Goal: Information Seeking & Learning: Compare options

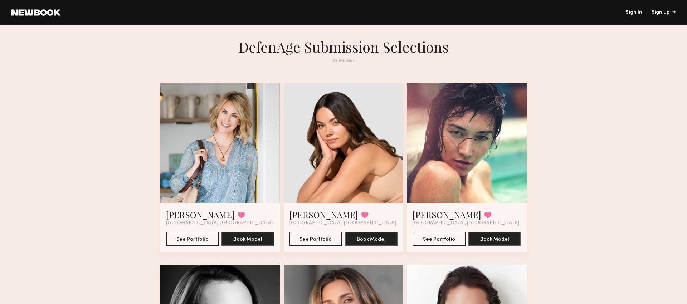
click at [213, 154] on div at bounding box center [220, 143] width 120 height 120
click at [189, 239] on button "See Portfolio" at bounding box center [192, 238] width 53 height 14
click at [323, 142] on div at bounding box center [344, 143] width 120 height 120
click at [325, 238] on button "See Portfolio" at bounding box center [315, 238] width 53 height 14
click at [473, 139] on div at bounding box center [467, 143] width 120 height 120
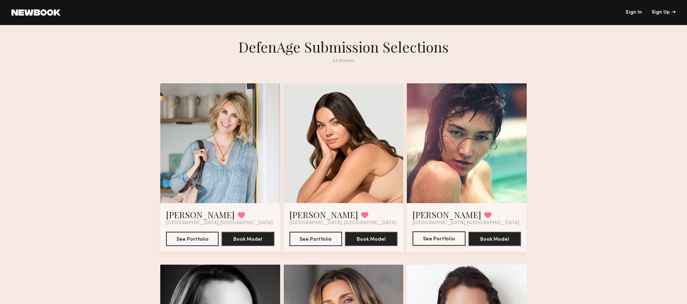
click at [432, 238] on button "See Portfolio" at bounding box center [439, 238] width 53 height 14
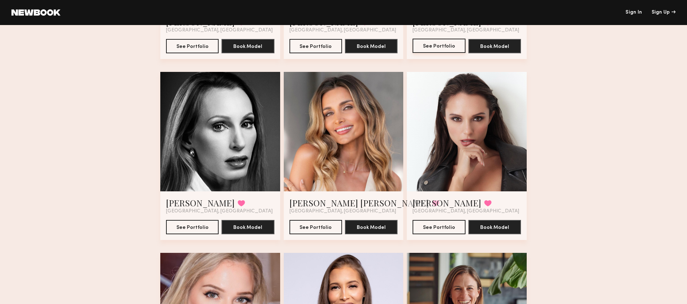
scroll to position [194, 0]
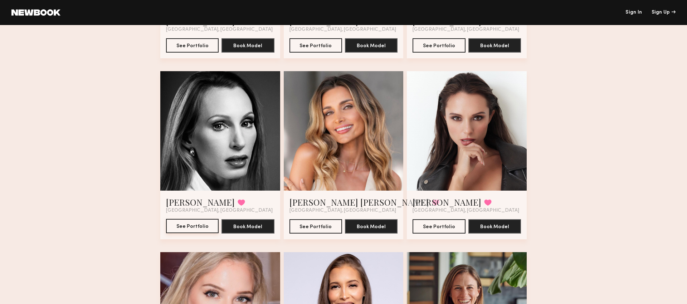
click at [194, 226] on button "See Portfolio" at bounding box center [192, 226] width 53 height 14
click at [330, 227] on button "See Portfolio" at bounding box center [315, 226] width 53 height 14
click at [494, 111] on div at bounding box center [467, 131] width 120 height 120
click at [433, 226] on button "See Portfolio" at bounding box center [439, 226] width 53 height 14
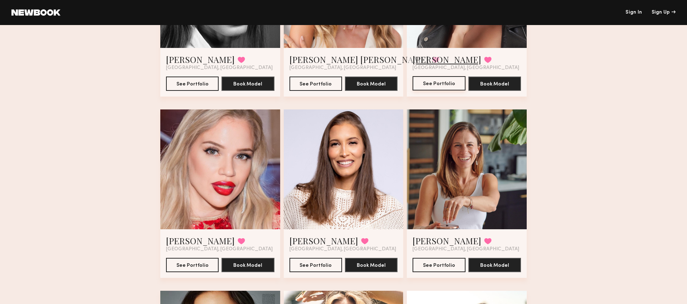
scroll to position [365, 0]
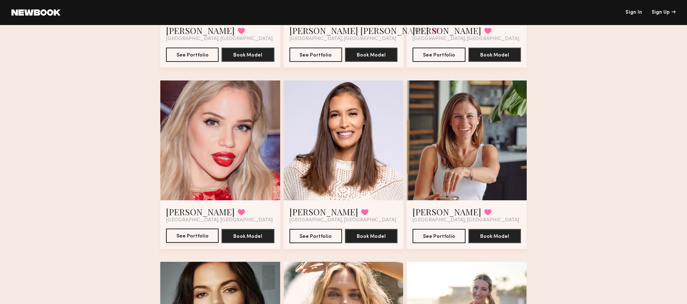
click at [188, 233] on button "See Portfolio" at bounding box center [192, 236] width 53 height 14
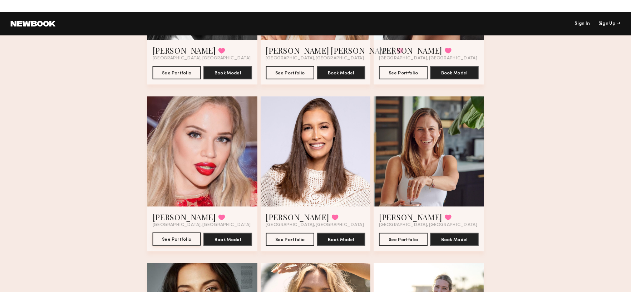
scroll to position [356, 0]
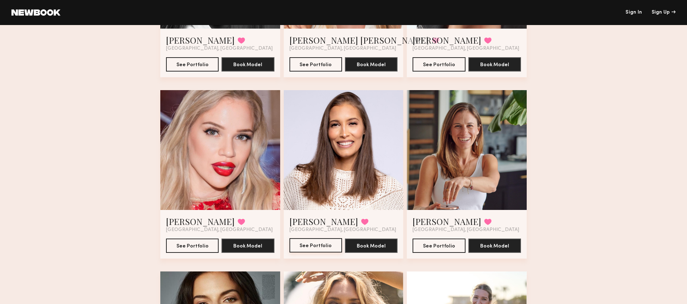
click at [312, 243] on button "See Portfolio" at bounding box center [315, 245] width 53 height 14
click at [458, 147] on div at bounding box center [467, 150] width 120 height 120
click at [444, 242] on button "See Portfolio" at bounding box center [439, 245] width 53 height 14
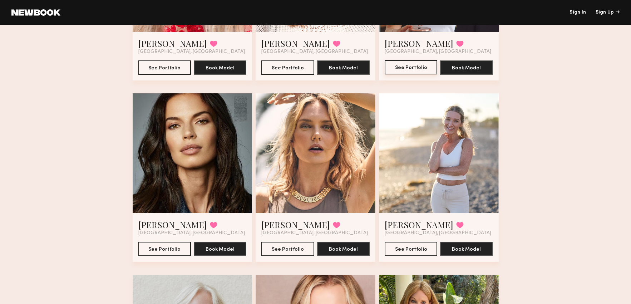
scroll to position [536, 0]
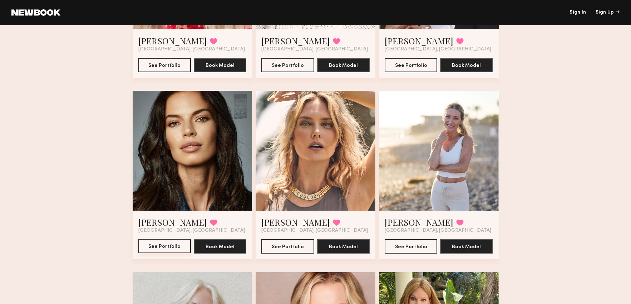
click at [152, 244] on button "See Portfolio" at bounding box center [164, 246] width 53 height 14
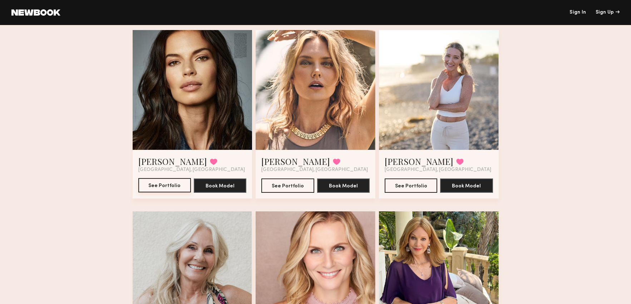
scroll to position [596, 0]
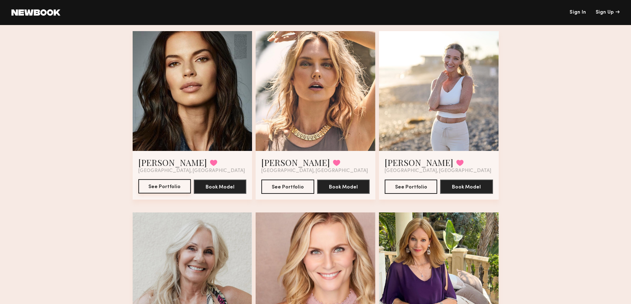
click at [172, 190] on button "See Portfolio" at bounding box center [164, 186] width 53 height 14
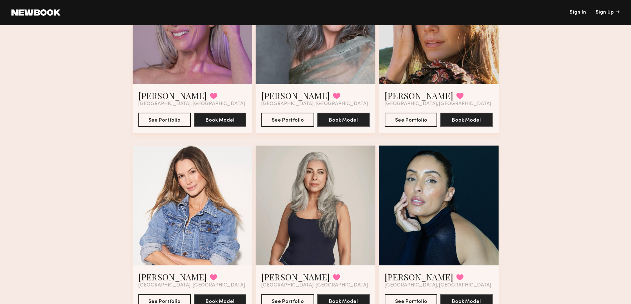
scroll to position [1046, 0]
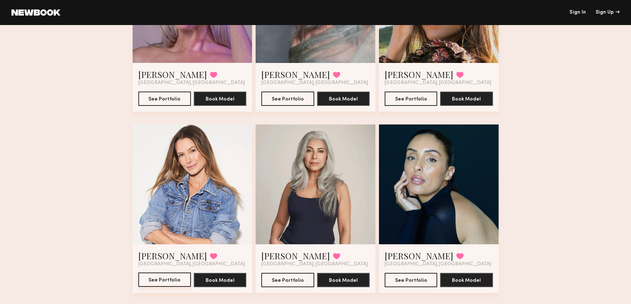
click at [172, 282] on button "See Portfolio" at bounding box center [164, 280] width 53 height 14
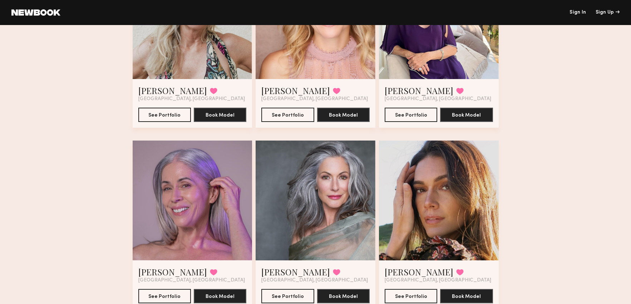
scroll to position [845, 0]
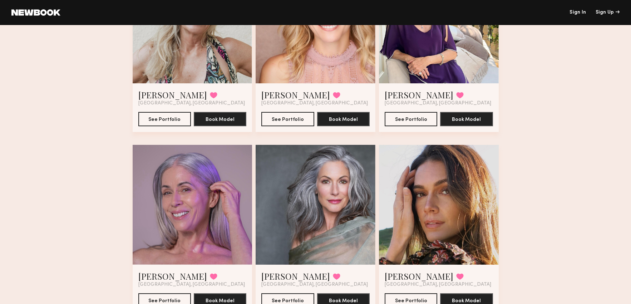
click at [339, 201] on div at bounding box center [316, 205] width 120 height 120
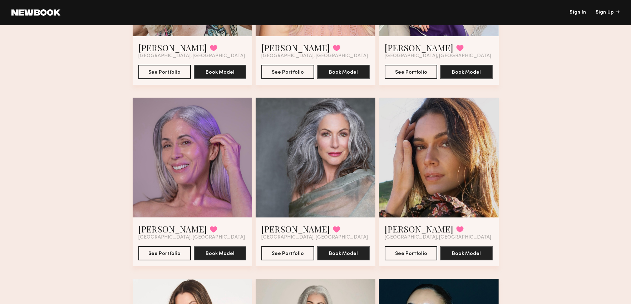
scroll to position [895, 0]
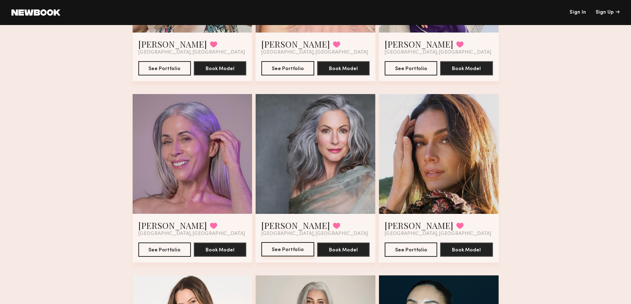
click at [282, 249] on button "See Portfolio" at bounding box center [288, 249] width 53 height 14
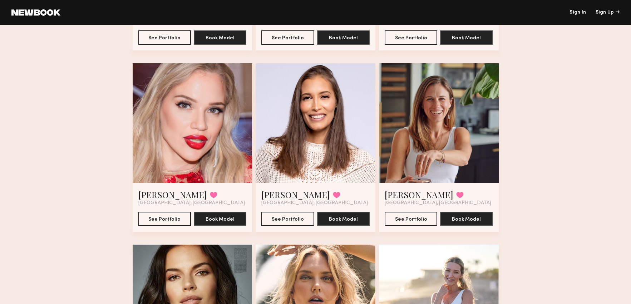
scroll to position [384, 0]
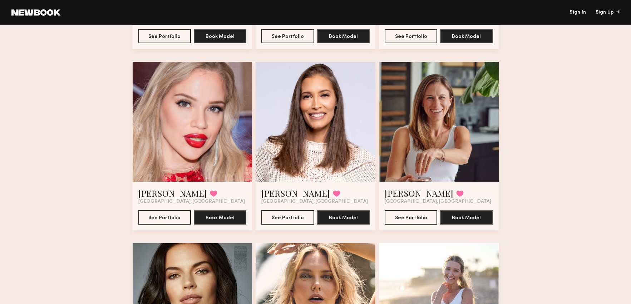
click at [438, 100] on div at bounding box center [439, 122] width 120 height 120
click at [407, 216] on button "See Portfolio" at bounding box center [411, 217] width 53 height 14
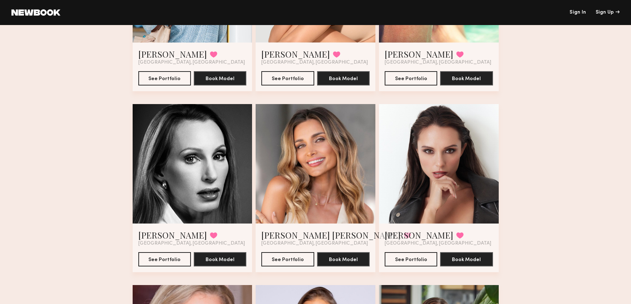
scroll to position [161, 0]
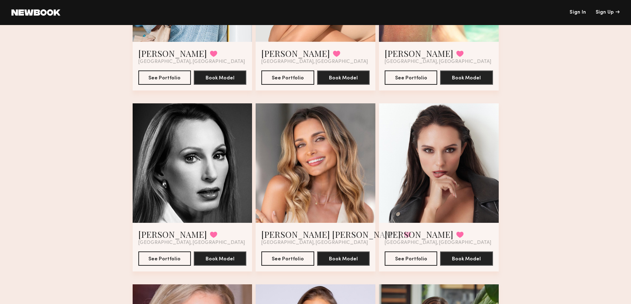
click at [325, 146] on div at bounding box center [316, 163] width 120 height 120
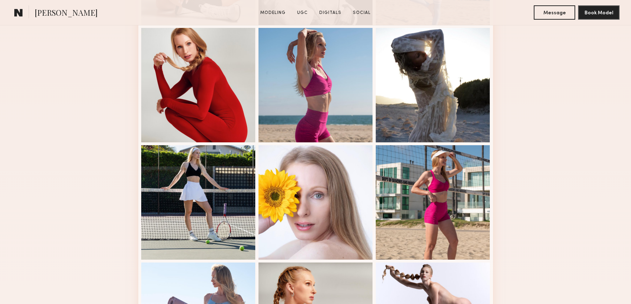
scroll to position [301, 0]
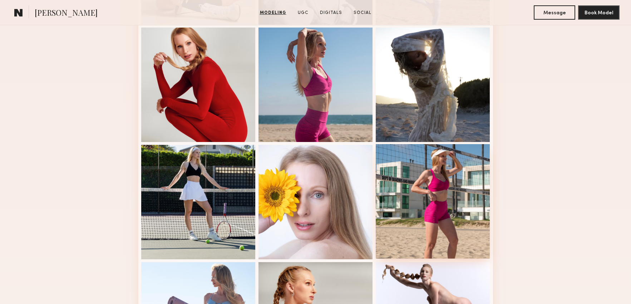
click at [462, 164] on div at bounding box center [433, 201] width 114 height 114
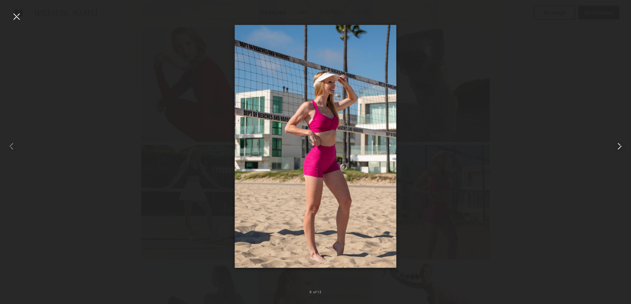
click at [606, 40] on div at bounding box center [618, 146] width 25 height 270
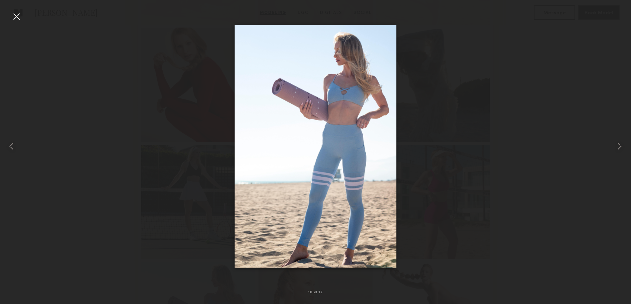
click at [332, 112] on img at bounding box center [316, 146] width 162 height 243
click at [619, 144] on common-icon at bounding box center [619, 146] width 11 height 11
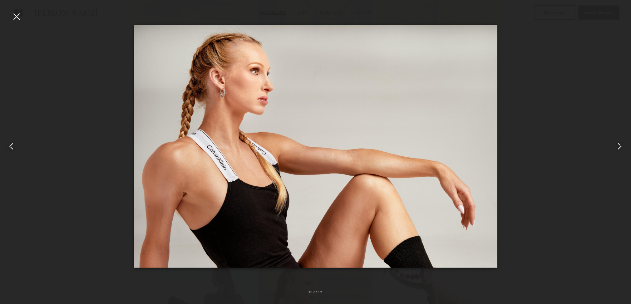
click at [619, 144] on common-icon at bounding box center [619, 146] width 11 height 11
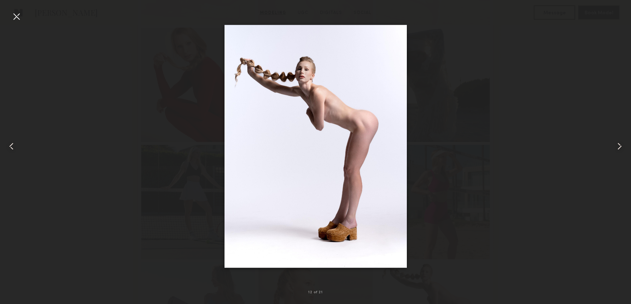
click at [619, 144] on common-icon at bounding box center [619, 146] width 11 height 11
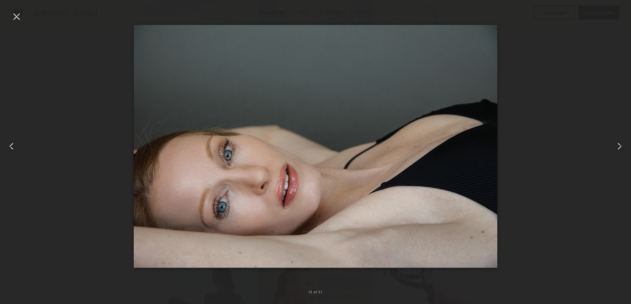
click at [619, 144] on common-icon at bounding box center [619, 146] width 11 height 11
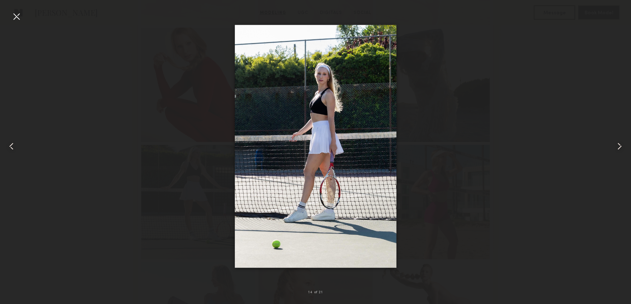
click at [619, 144] on common-icon at bounding box center [619, 146] width 11 height 11
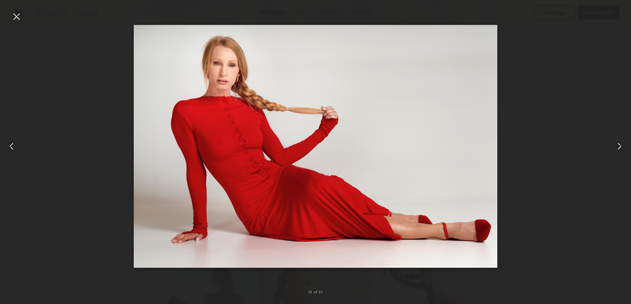
scroll to position [309, 0]
click at [19, 20] on div at bounding box center [16, 16] width 11 height 11
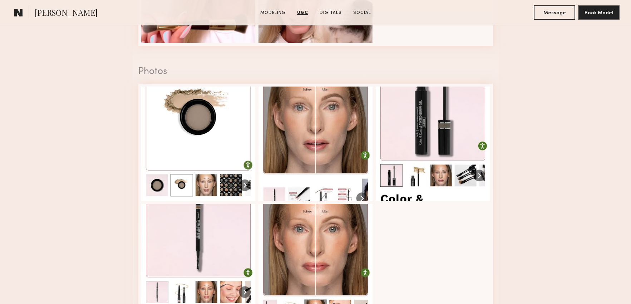
scroll to position [1188, 0]
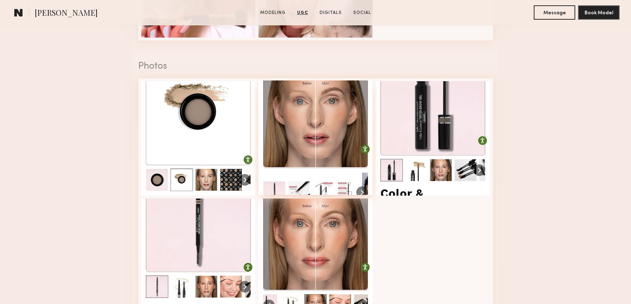
click at [335, 137] on div at bounding box center [316, 137] width 114 height 114
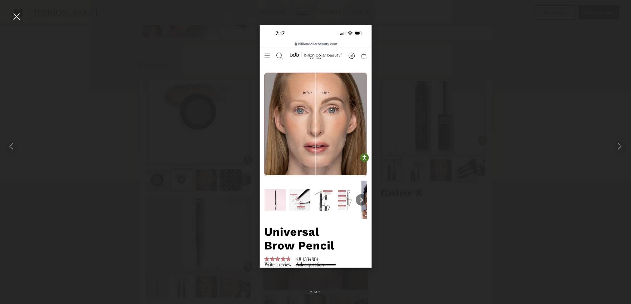
click at [15, 15] on div at bounding box center [16, 16] width 11 height 11
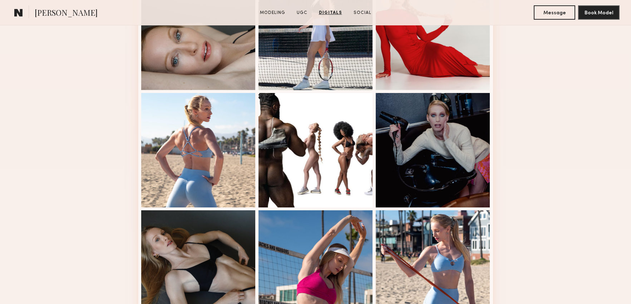
scroll to position [0, 0]
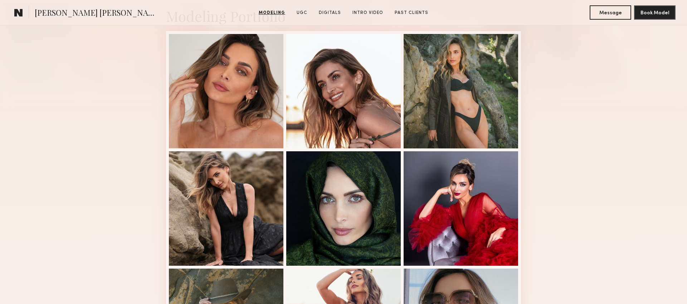
scroll to position [186, 0]
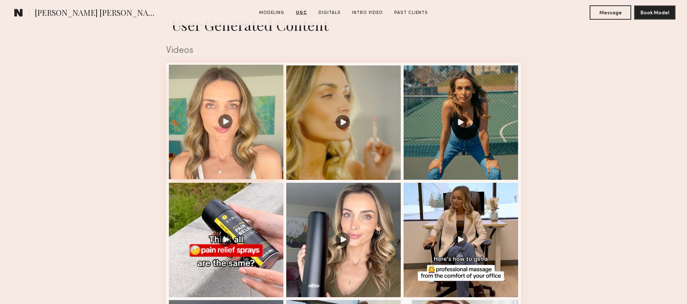
click at [222, 102] on div at bounding box center [226, 122] width 114 height 114
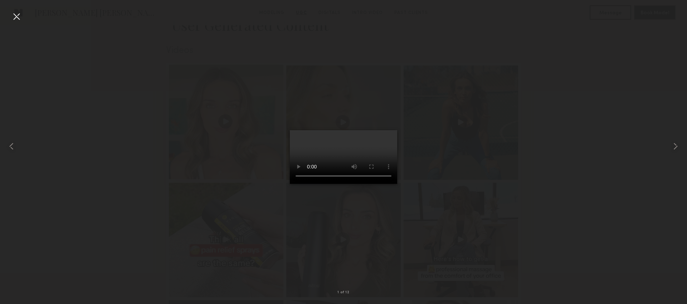
scroll to position [719, 0]
click at [19, 17] on div at bounding box center [16, 16] width 11 height 11
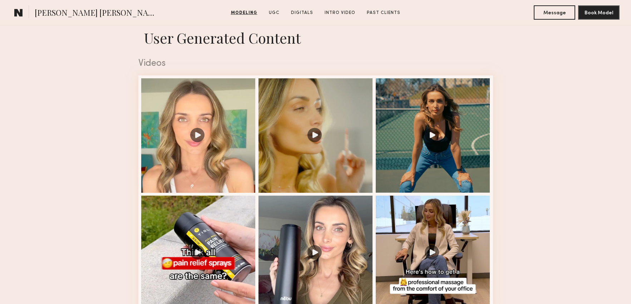
scroll to position [710, 0]
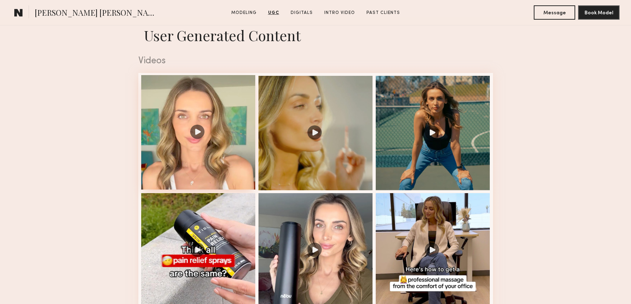
click at [241, 93] on div at bounding box center [198, 132] width 114 height 114
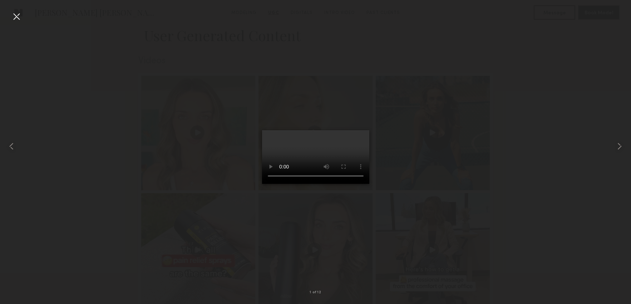
click at [593, 113] on div at bounding box center [315, 146] width 631 height 270
click at [20, 15] on div at bounding box center [16, 16] width 11 height 11
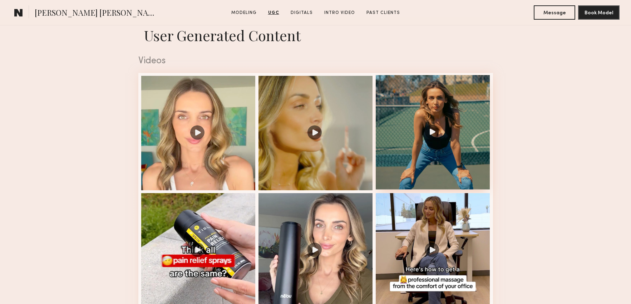
click at [480, 106] on div at bounding box center [433, 132] width 114 height 114
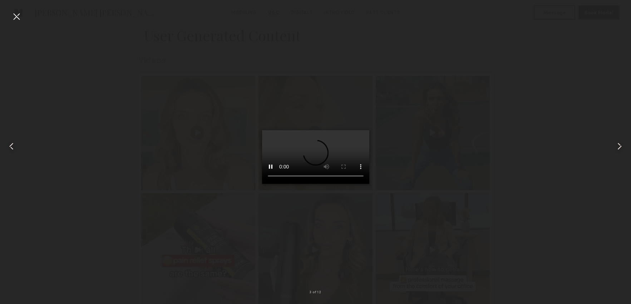
click at [19, 18] on div at bounding box center [16, 16] width 11 height 11
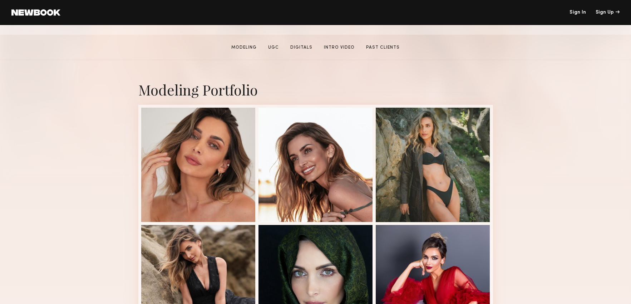
scroll to position [125, 0]
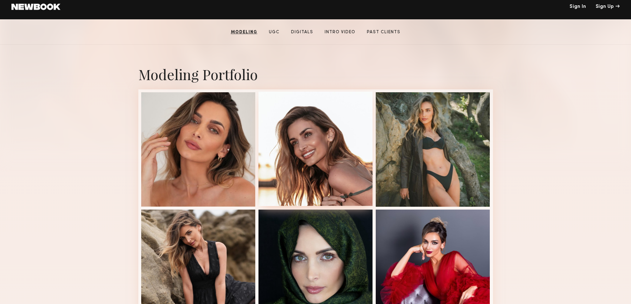
click at [330, 149] on div at bounding box center [316, 149] width 114 height 114
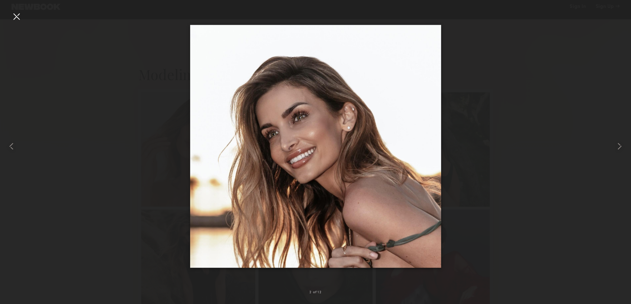
click at [16, 15] on div at bounding box center [16, 16] width 11 height 11
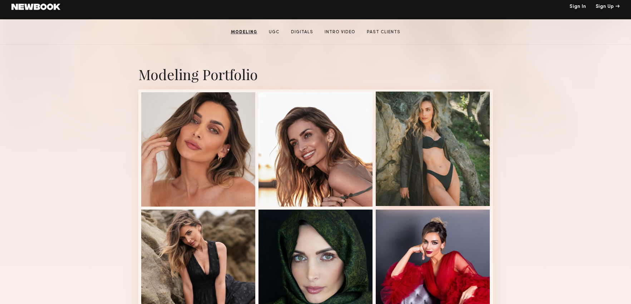
scroll to position [0, 0]
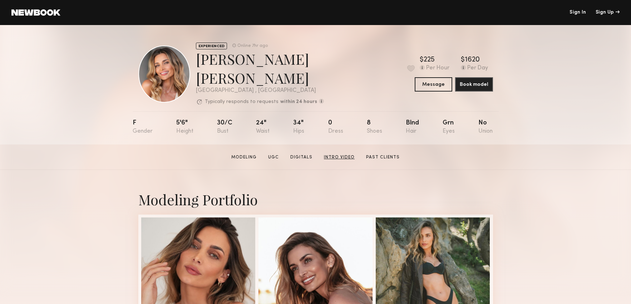
click at [349, 154] on link "Intro Video" at bounding box center [339, 157] width 36 height 6
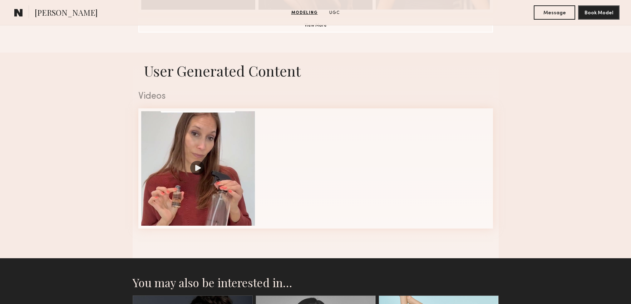
scroll to position [668, 0]
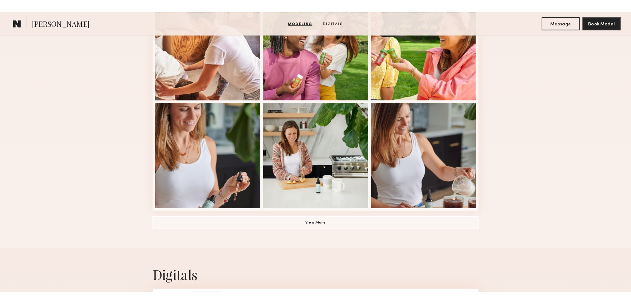
scroll to position [479, 0]
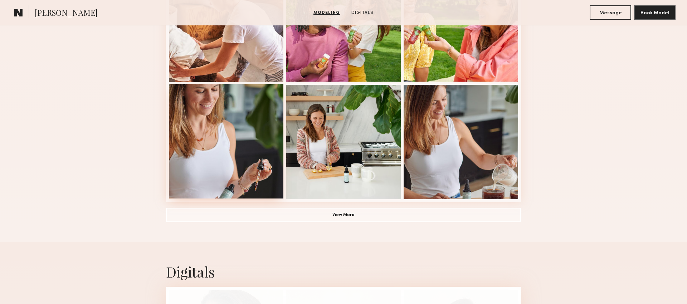
click at [224, 131] on div at bounding box center [226, 141] width 114 height 114
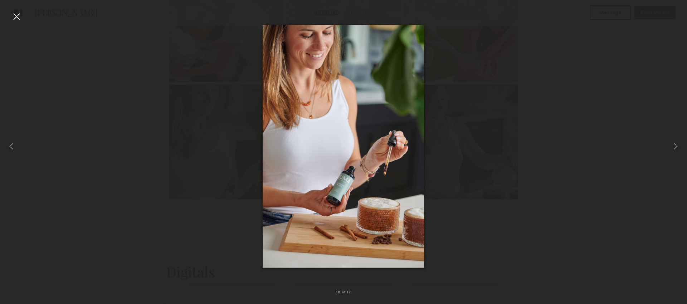
click at [310, 97] on img at bounding box center [343, 146] width 161 height 243
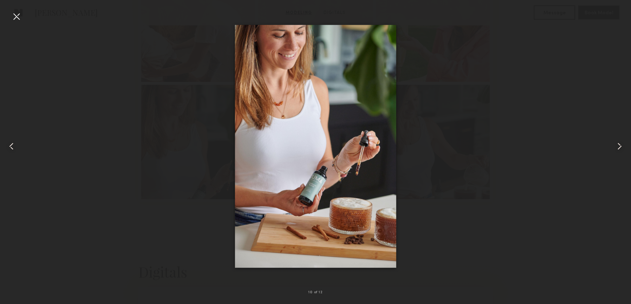
click at [13, 15] on div at bounding box center [16, 16] width 11 height 11
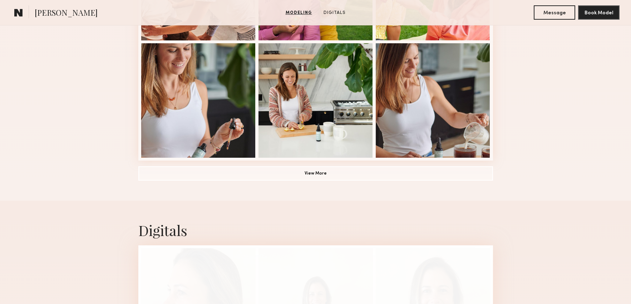
scroll to position [519, 0]
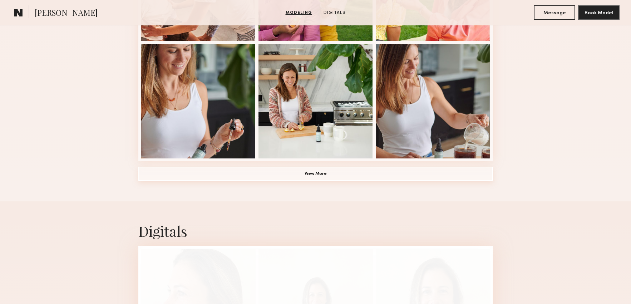
click at [310, 170] on button "View More" at bounding box center [315, 174] width 355 height 14
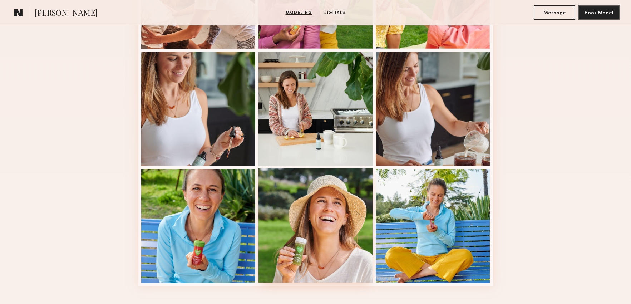
scroll to position [512, 0]
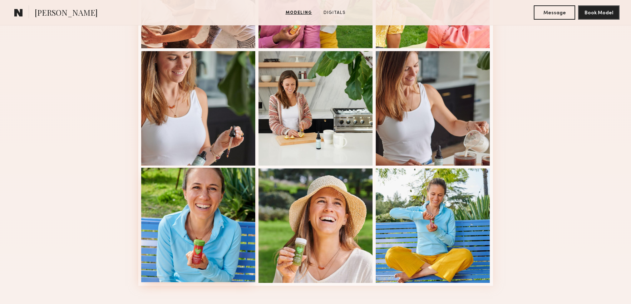
click at [190, 212] on div at bounding box center [198, 225] width 114 height 114
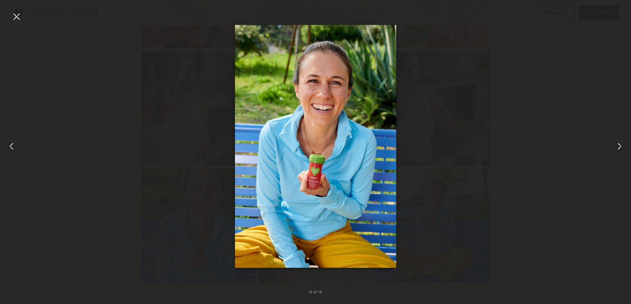
click at [318, 83] on img at bounding box center [316, 146] width 162 height 243
drag, startPoint x: 17, startPoint y: 11, endPoint x: 83, endPoint y: 47, distance: 75.2
click at [17, 11] on div at bounding box center [16, 16] width 11 height 11
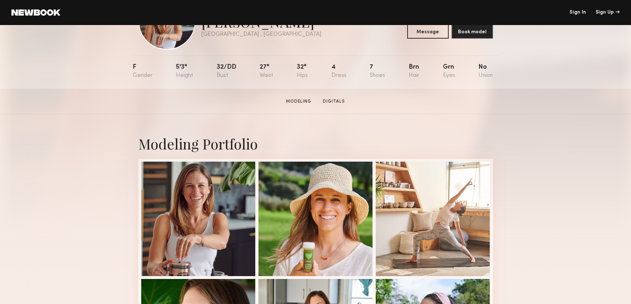
scroll to position [72, 0]
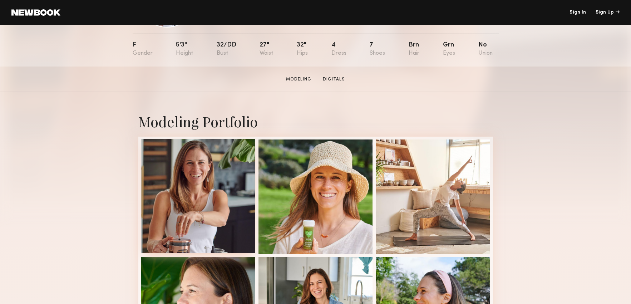
click at [207, 166] on div at bounding box center [198, 196] width 114 height 114
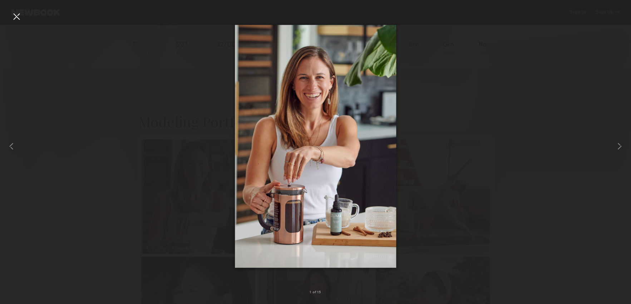
click at [21, 15] on div at bounding box center [16, 16] width 11 height 11
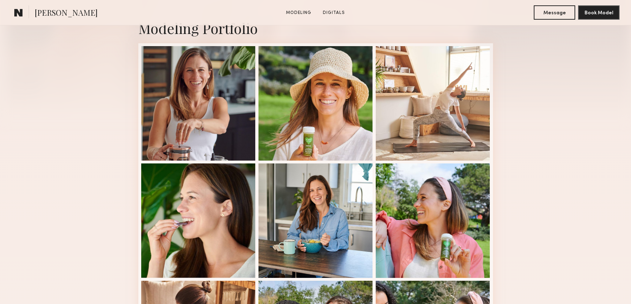
scroll to position [169, 0]
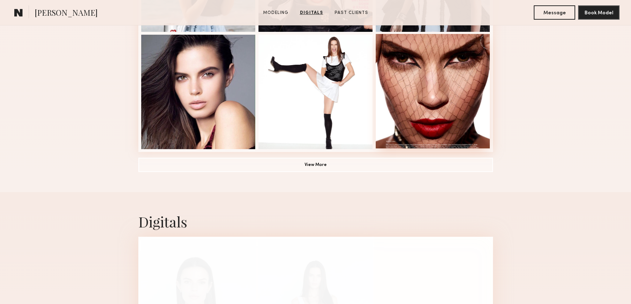
scroll to position [522, 0]
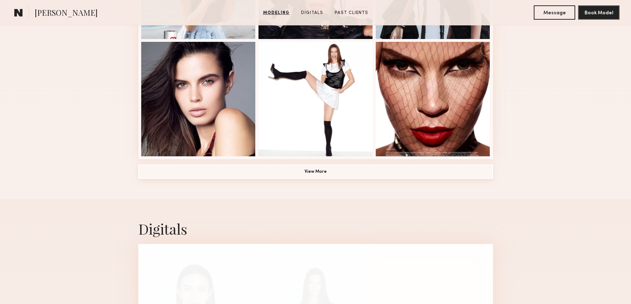
click at [338, 171] on button "View More" at bounding box center [315, 172] width 355 height 14
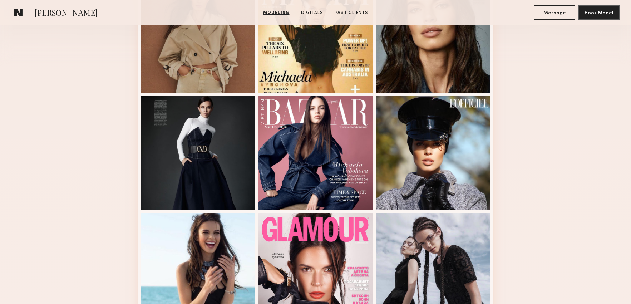
scroll to position [0, 0]
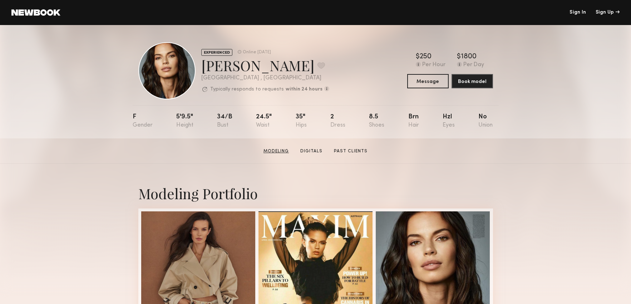
click at [285, 153] on link "Modeling" at bounding box center [276, 151] width 31 height 6
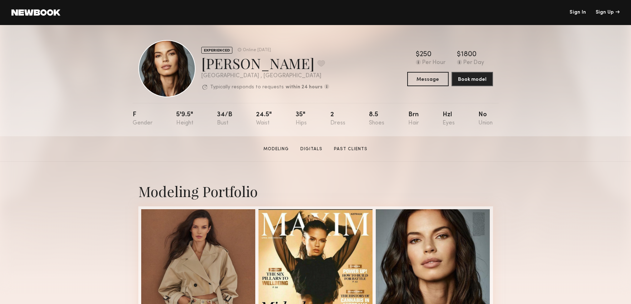
scroll to position [3, 0]
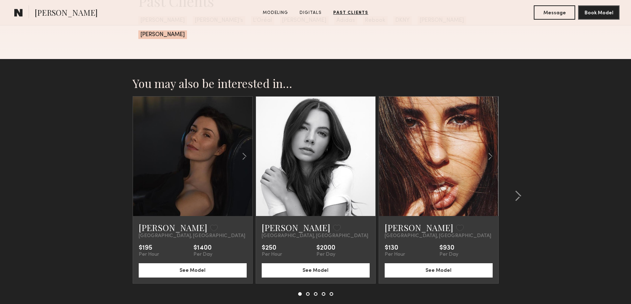
scroll to position [1082, 0]
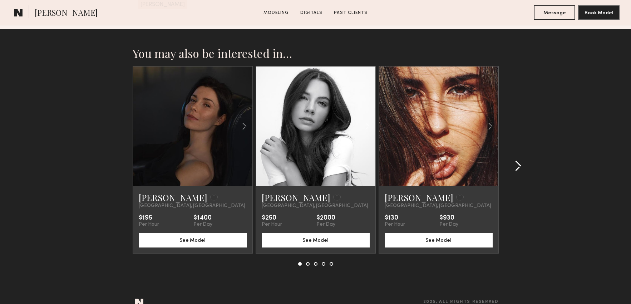
click at [521, 160] on common-icon at bounding box center [518, 165] width 7 height 11
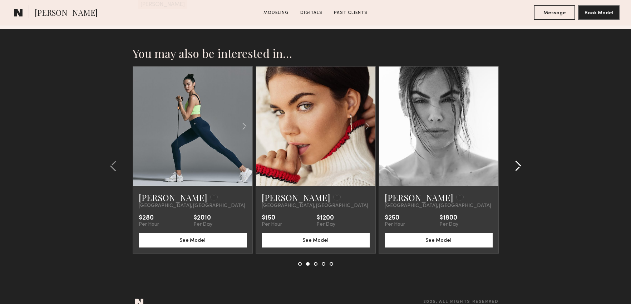
click at [521, 160] on common-icon at bounding box center [518, 165] width 7 height 11
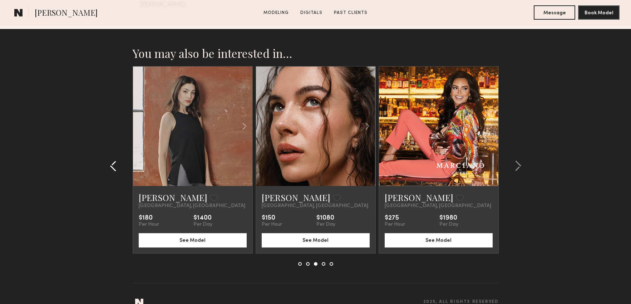
click at [112, 160] on common-icon at bounding box center [113, 165] width 7 height 11
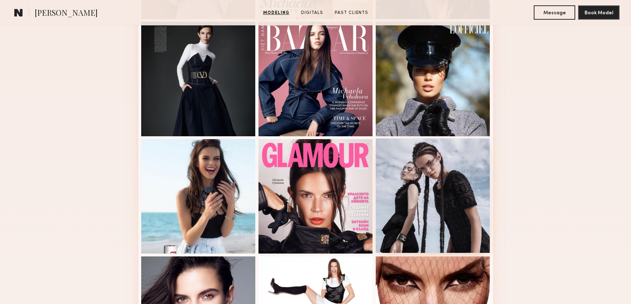
scroll to position [308, 0]
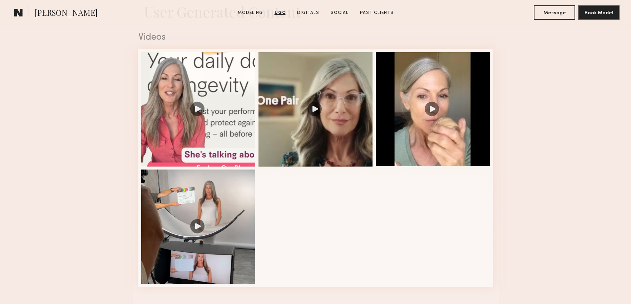
scroll to position [728, 0]
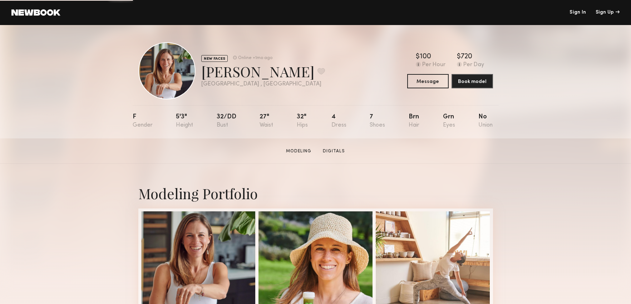
click at [184, 63] on div at bounding box center [166, 70] width 57 height 57
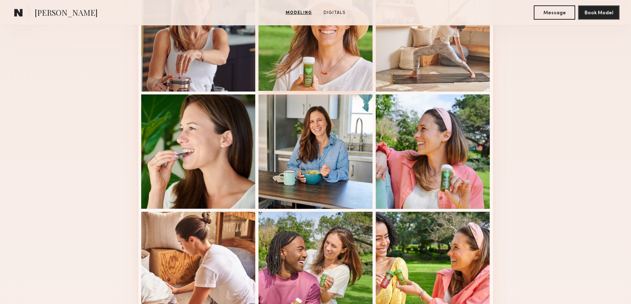
scroll to position [236, 0]
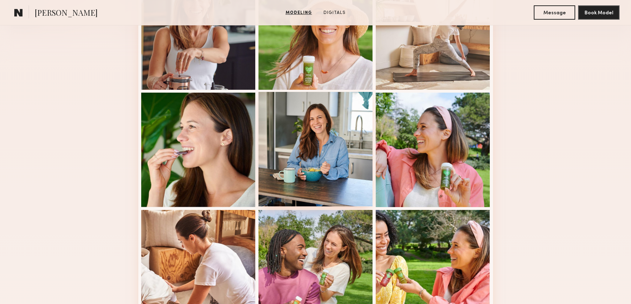
click at [353, 171] on div at bounding box center [316, 149] width 114 height 114
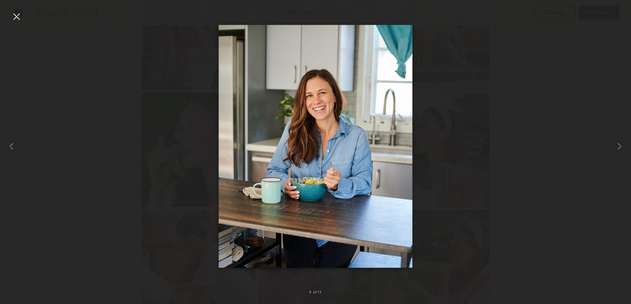
scroll to position [237, 0]
click at [330, 104] on img at bounding box center [316, 146] width 194 height 243
drag, startPoint x: 19, startPoint y: 15, endPoint x: 13, endPoint y: 6, distance: 10.0
click at [16, 11] on div at bounding box center [16, 16] width 11 height 11
